Goal: Task Accomplishment & Management: Manage account settings

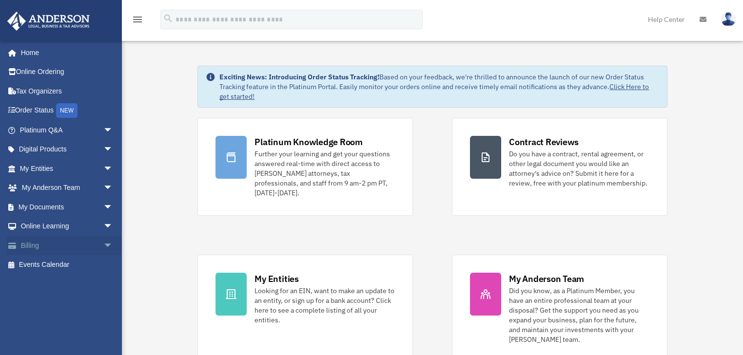
click at [46, 246] on link "Billing arrow_drop_down" at bounding box center [67, 245] width 121 height 19
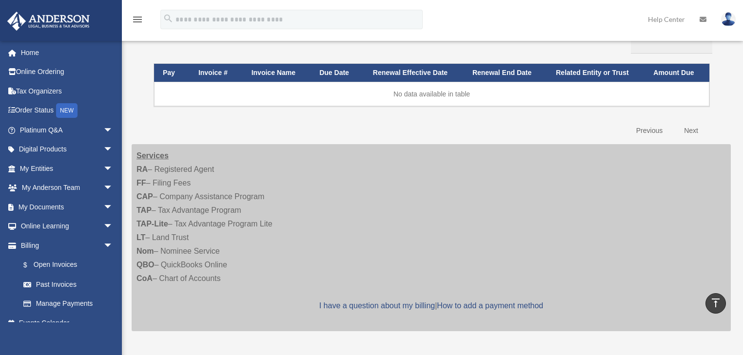
scroll to position [39, 0]
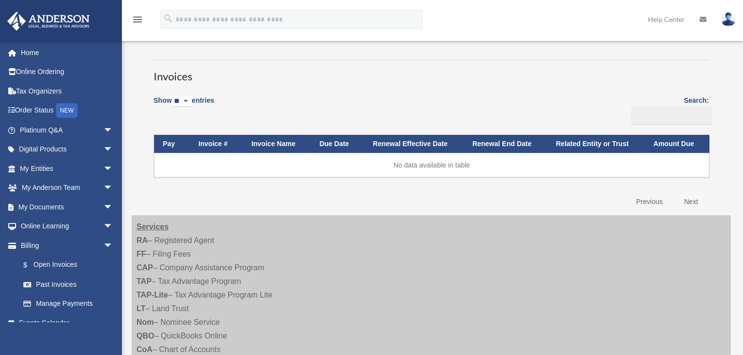
click at [203, 143] on th "Invoice #" at bounding box center [216, 144] width 53 height 18
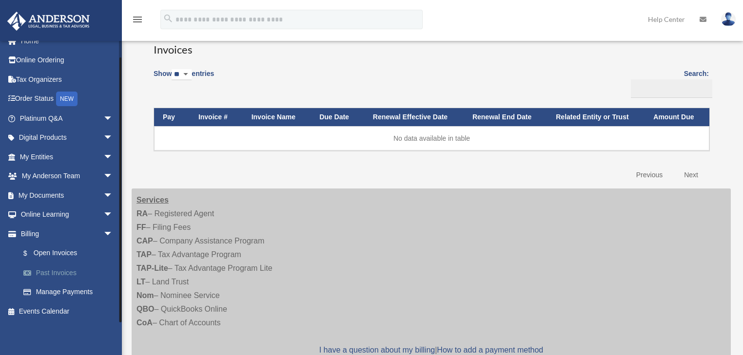
scroll to position [78, 0]
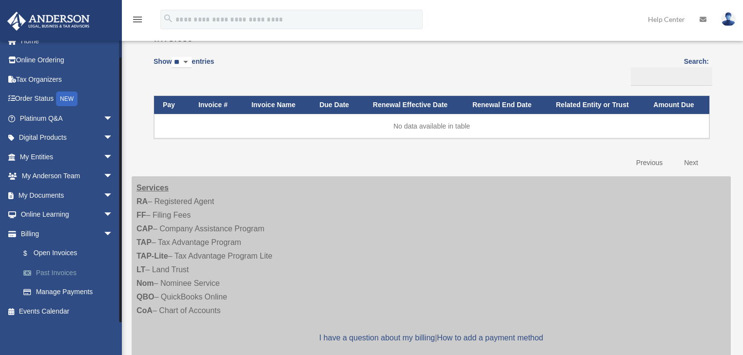
click at [52, 271] on link "Past Invoices" at bounding box center [71, 272] width 114 height 19
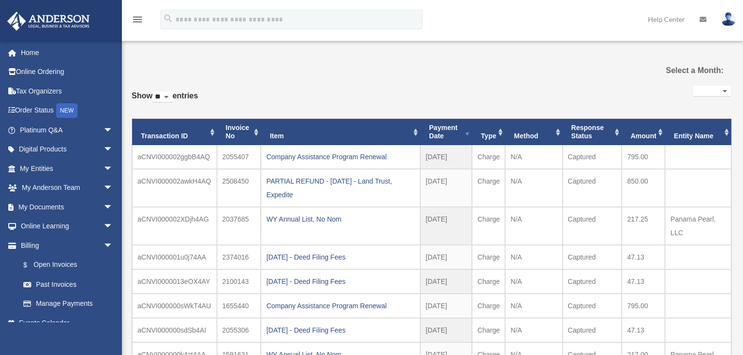
select select
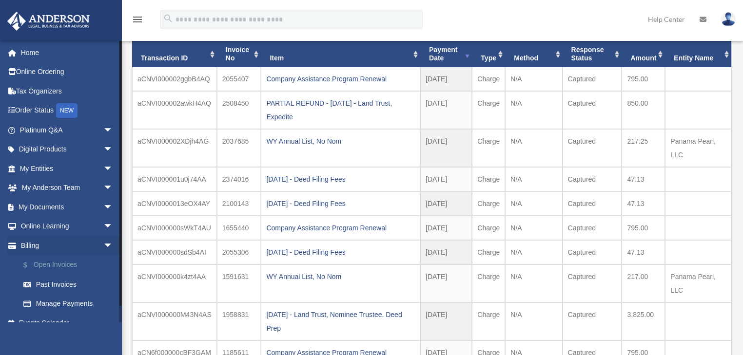
scroll to position [12, 0]
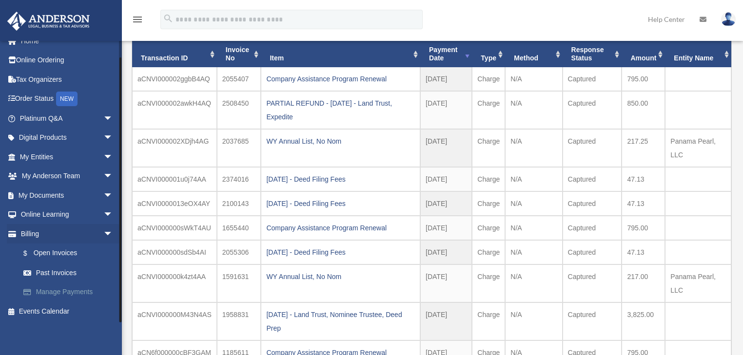
click at [57, 288] on link "Manage Payments" at bounding box center [71, 292] width 114 height 19
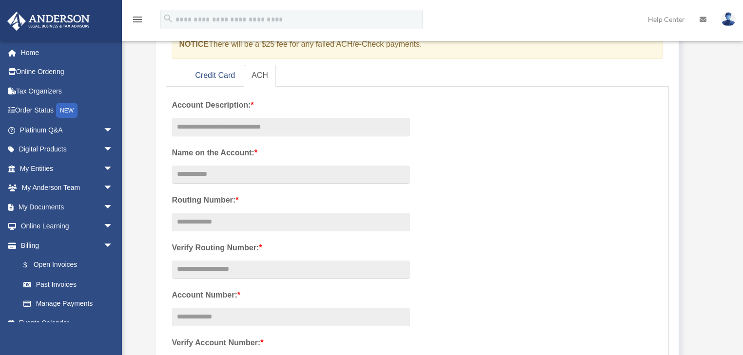
scroll to position [156, 0]
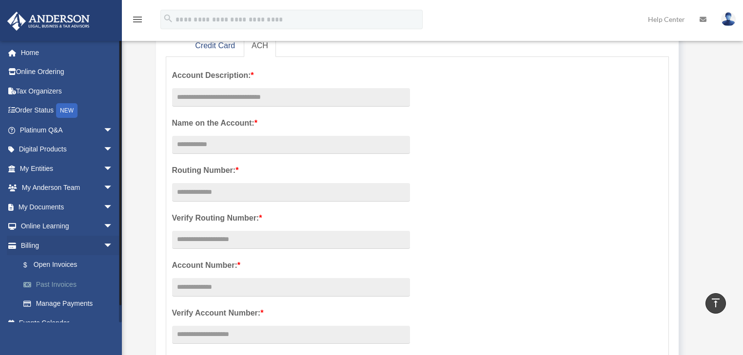
click at [63, 286] on link "Past Invoices" at bounding box center [71, 284] width 114 height 19
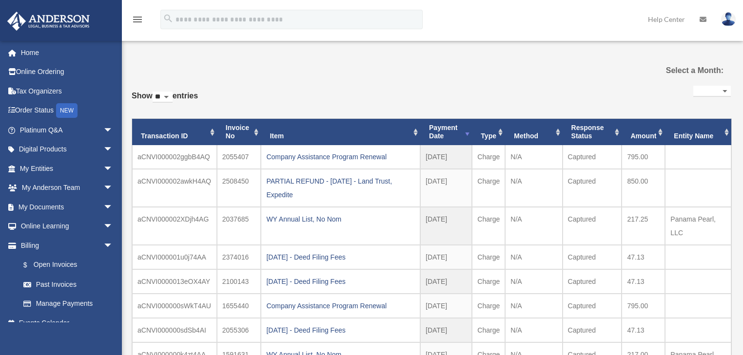
select select
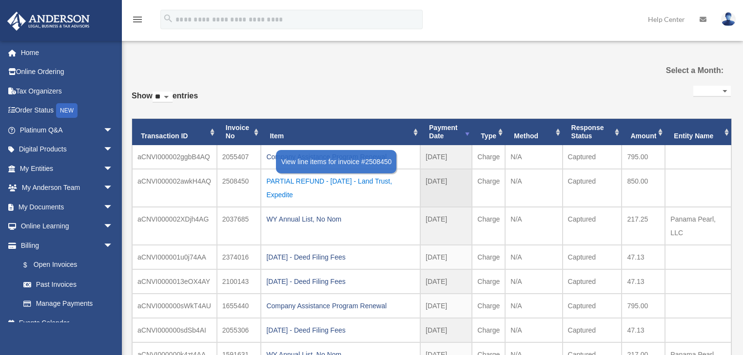
click at [352, 180] on div "PARTIAL REFUND - [DATE] - Land Trust, Expedite" at bounding box center [340, 187] width 149 height 27
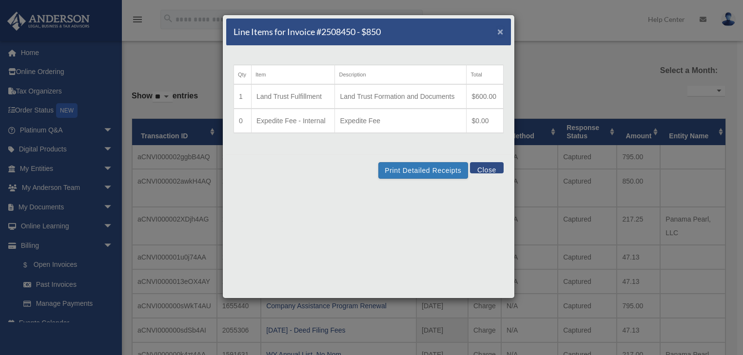
click at [499, 31] on span "×" at bounding box center [500, 31] width 6 height 11
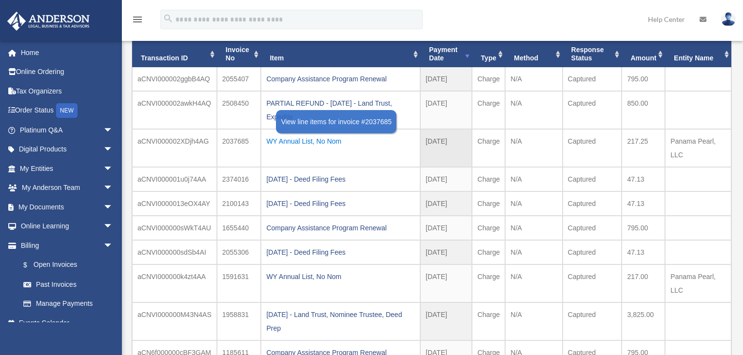
scroll to position [39, 0]
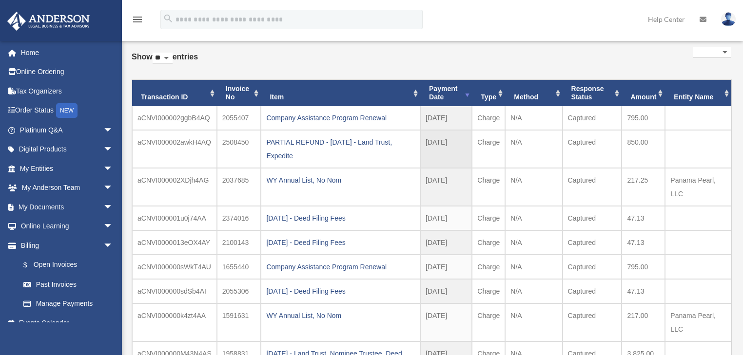
click at [183, 138] on td "aCNVI000002awkH4AQ" at bounding box center [174, 149] width 85 height 38
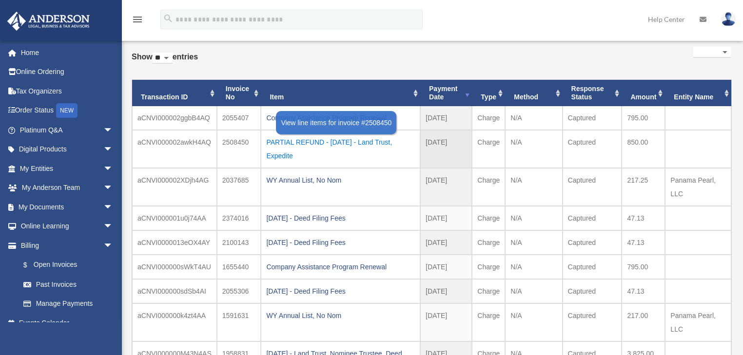
click at [297, 139] on div "PARTIAL REFUND - [DATE] - Land Trust, Expedite" at bounding box center [340, 148] width 149 height 27
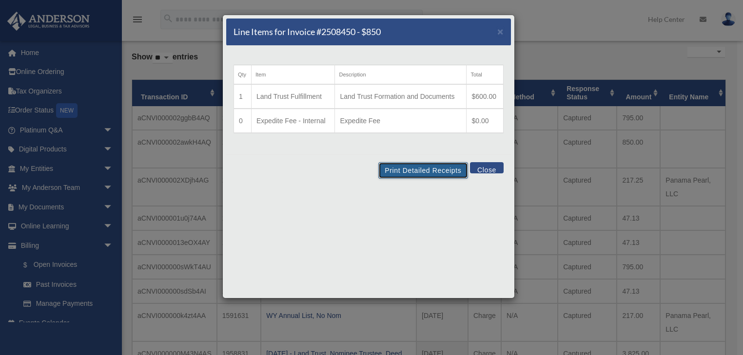
click at [424, 168] on button "Print Detailed Receipts" at bounding box center [422, 170] width 89 height 17
click at [500, 27] on span "×" at bounding box center [500, 31] width 6 height 11
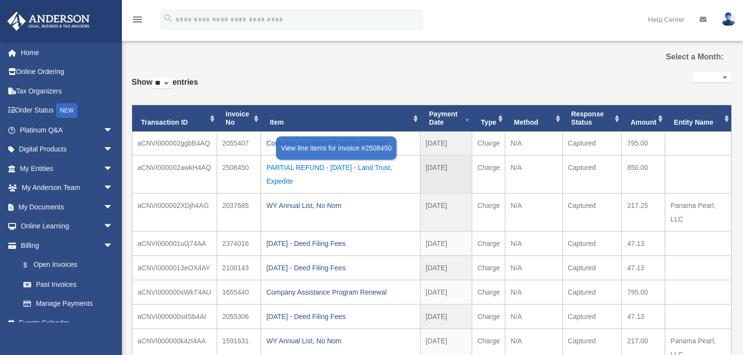
scroll to position [0, 0]
